Goal: Navigation & Orientation: Find specific page/section

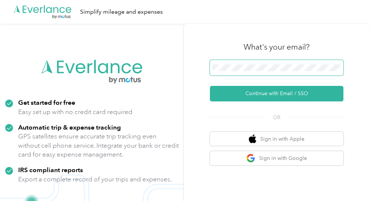
click at [259, 63] on span at bounding box center [276, 68] width 133 height 16
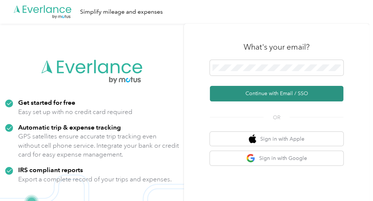
click at [267, 89] on button "Continue with Email / SSO" at bounding box center [276, 94] width 133 height 16
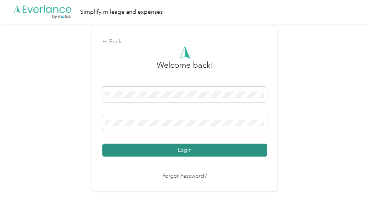
click at [207, 148] on button "Login" at bounding box center [184, 150] width 165 height 13
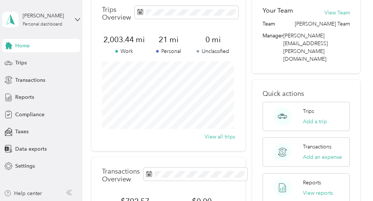
scroll to position [74, 0]
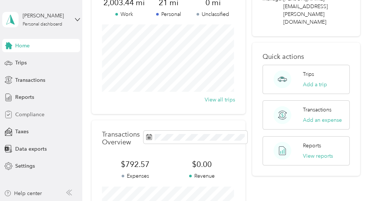
click at [42, 115] on span "Compliance" at bounding box center [29, 115] width 29 height 8
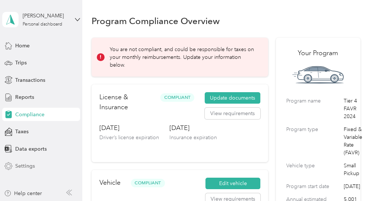
click at [24, 166] on span "Settings" at bounding box center [25, 166] width 20 height 8
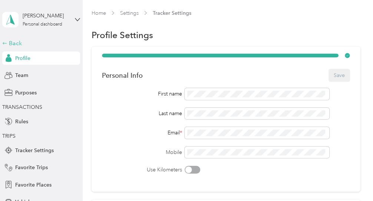
click at [15, 42] on div "Back" at bounding box center [39, 43] width 74 height 9
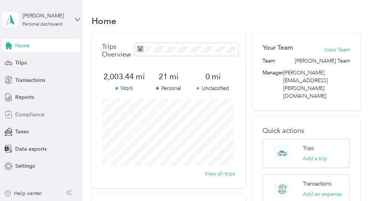
click at [31, 113] on span "Compliance" at bounding box center [29, 115] width 29 height 8
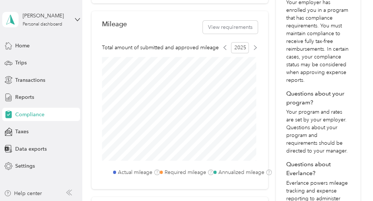
scroll to position [222, 0]
